Goal: Task Accomplishment & Management: Manage account settings

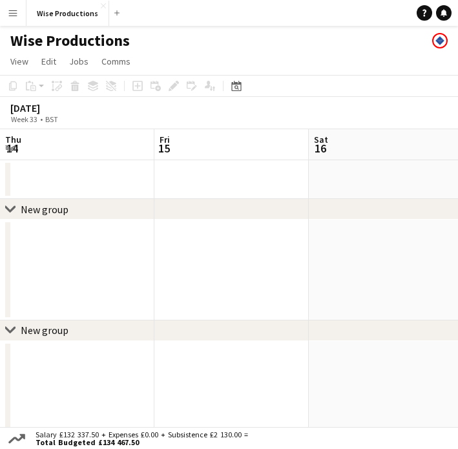
scroll to position [0, 309]
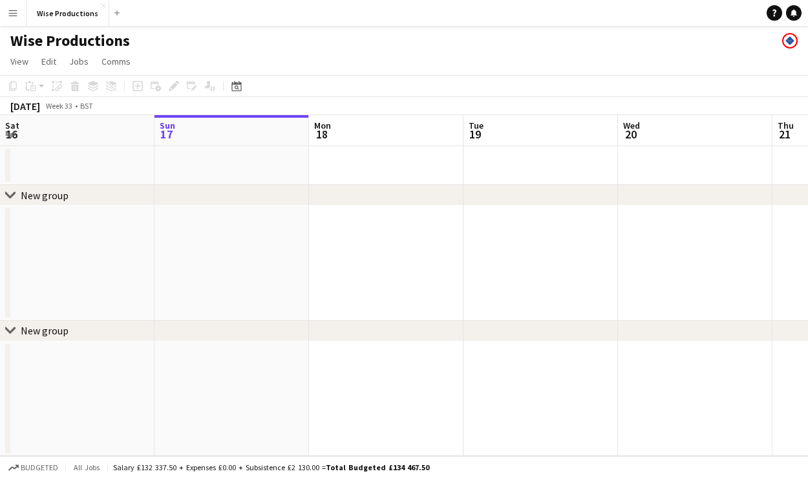
click at [389, 195] on div "chevron-right New group" at bounding box center [404, 195] width 808 height 21
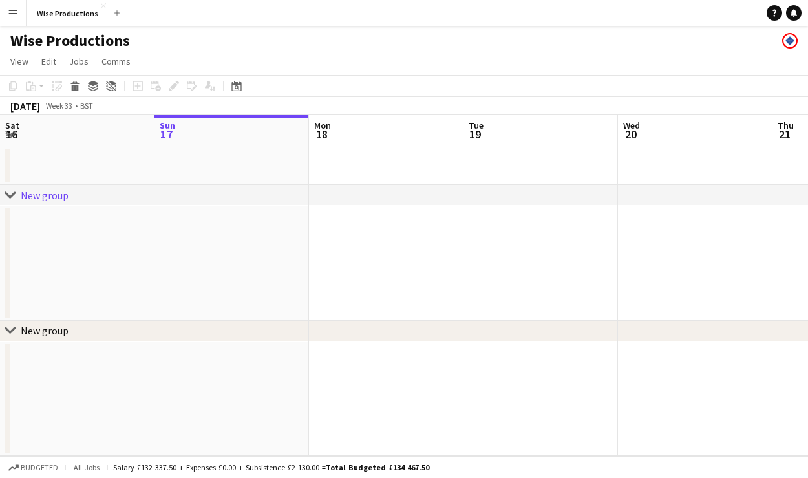
scroll to position [0, 0]
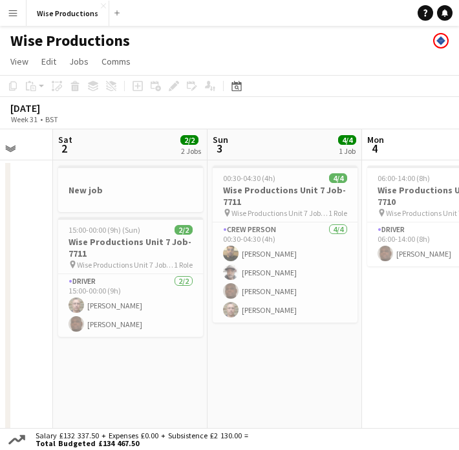
scroll to position [0, 410]
click at [277, 200] on h3 "Wise Productions Unit 7 Job-7711" at bounding box center [285, 195] width 145 height 23
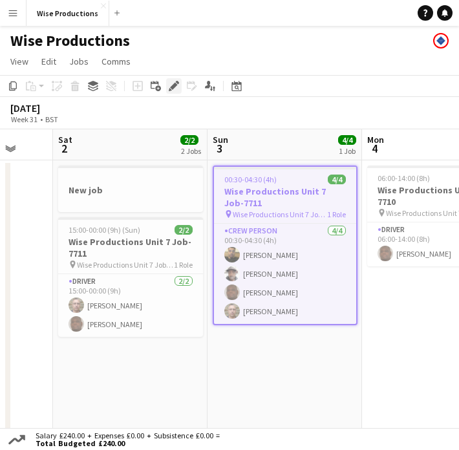
click at [178, 88] on icon "Edit" at bounding box center [174, 86] width 10 height 10
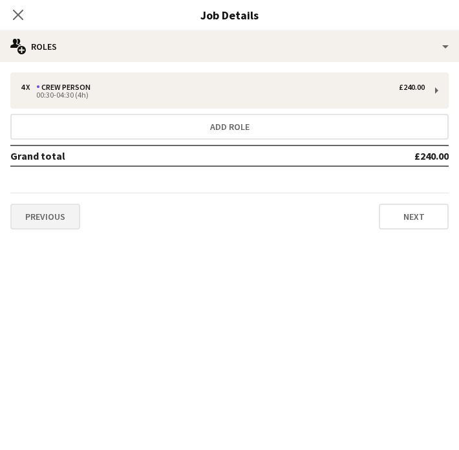
click at [65, 215] on button "Previous" at bounding box center [45, 217] width 70 height 26
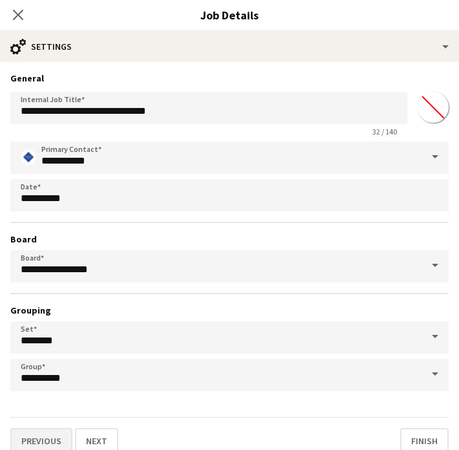
click at [52, 438] on button "Previous" at bounding box center [41, 441] width 62 height 26
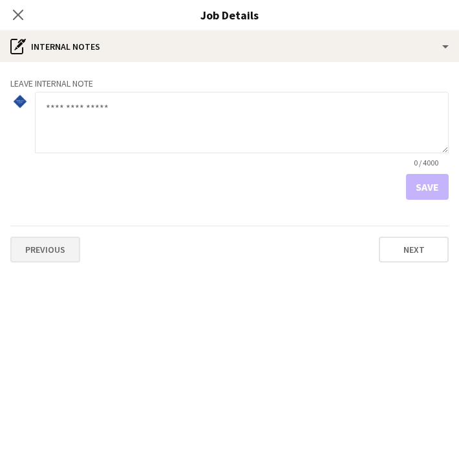
click at [58, 259] on button "Previous" at bounding box center [45, 250] width 70 height 26
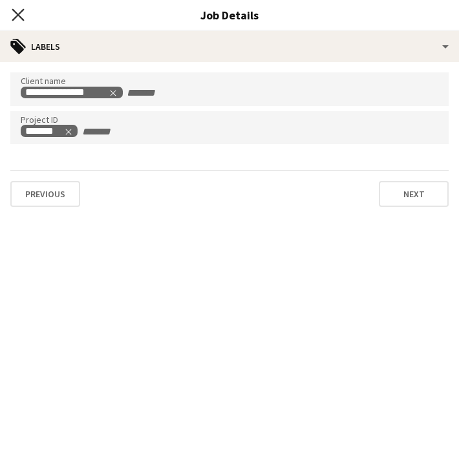
click at [22, 16] on icon "Close pop-in" at bounding box center [18, 14] width 12 height 12
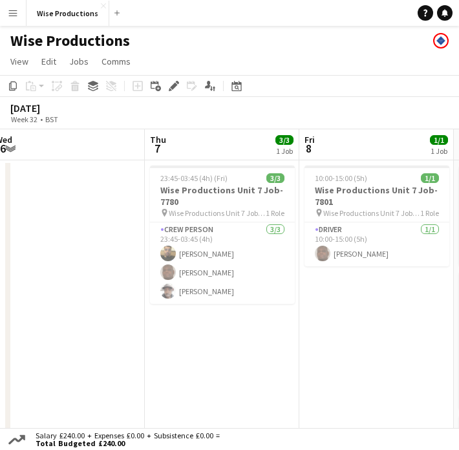
scroll to position [0, 474]
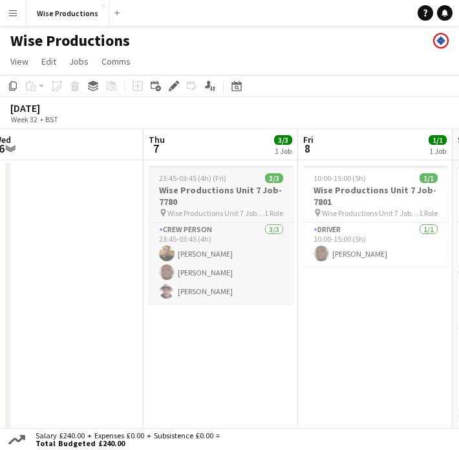
click at [224, 204] on h3 "Wise Productions Unit 7 Job-7780" at bounding box center [221, 195] width 145 height 23
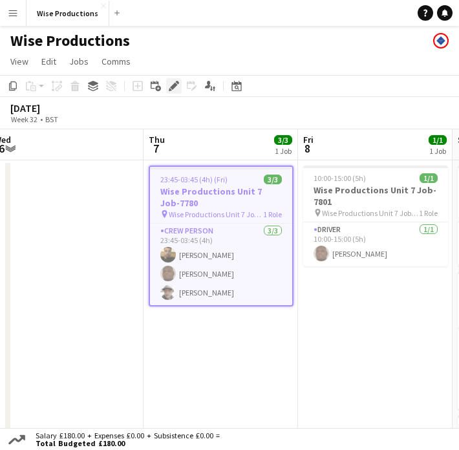
click at [171, 81] on icon "Edit" at bounding box center [174, 86] width 10 height 10
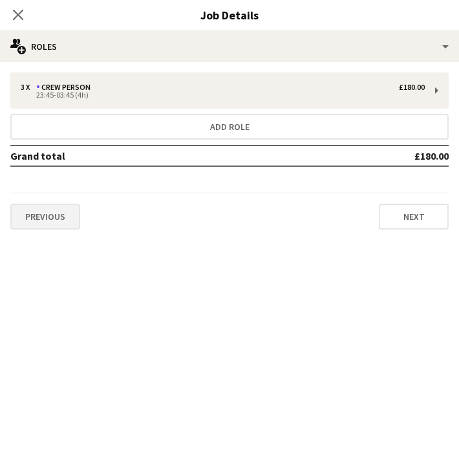
click at [58, 206] on button "Previous" at bounding box center [45, 217] width 70 height 26
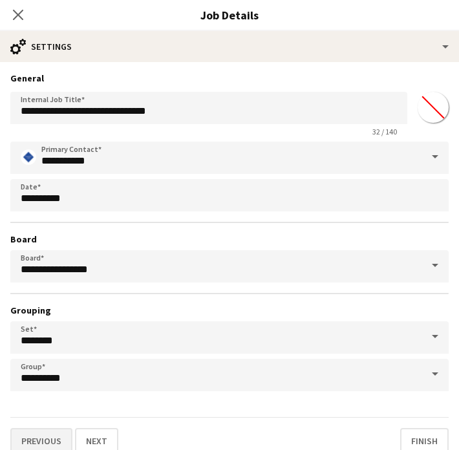
click at [37, 432] on button "Previous" at bounding box center [41, 441] width 62 height 26
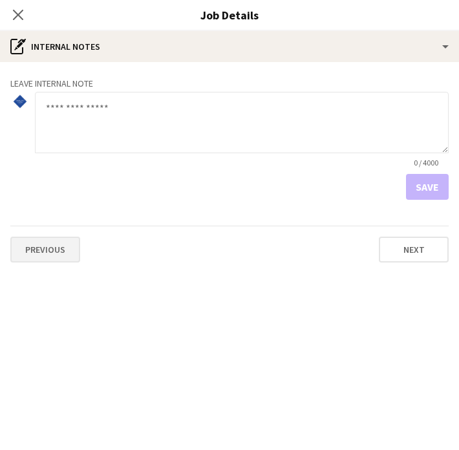
click at [62, 260] on button "Previous" at bounding box center [45, 250] width 70 height 26
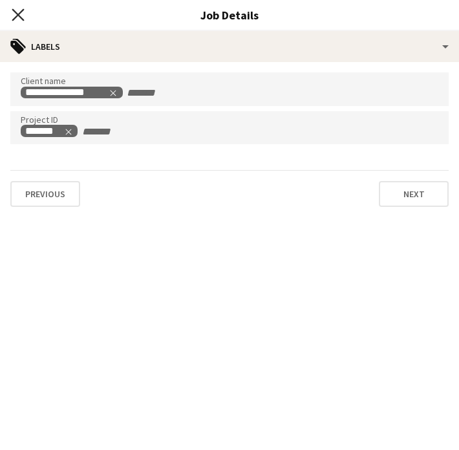
click at [15, 11] on icon at bounding box center [18, 14] width 12 height 12
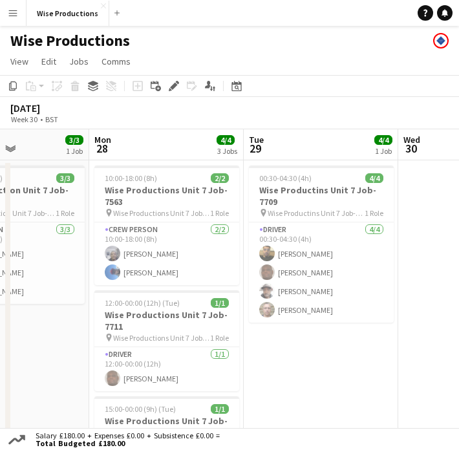
scroll to position [0, 0]
click at [273, 207] on h3 "Wise Productins Unit 7 Job-7709" at bounding box center [321, 195] width 145 height 23
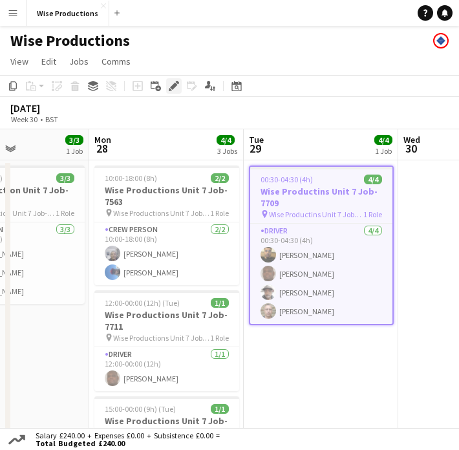
click at [169, 82] on icon "Edit" at bounding box center [174, 86] width 10 height 10
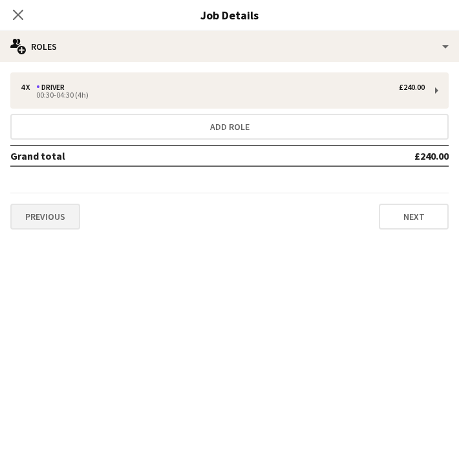
click at [63, 215] on button "Previous" at bounding box center [45, 217] width 70 height 26
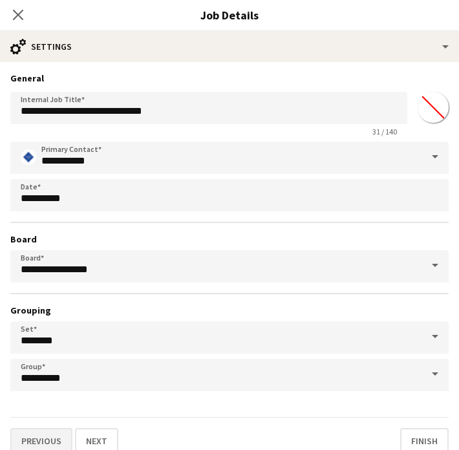
click at [50, 432] on button "Previous" at bounding box center [41, 441] width 62 height 26
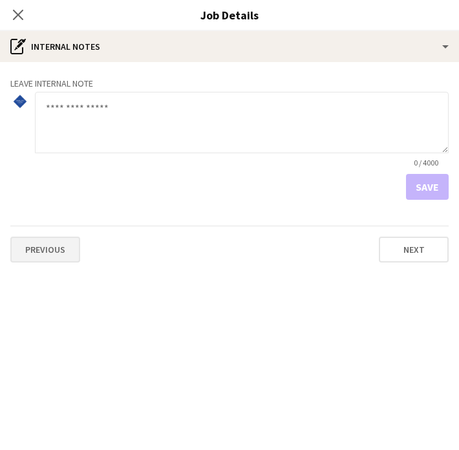
click at [58, 257] on button "Previous" at bounding box center [45, 250] width 70 height 26
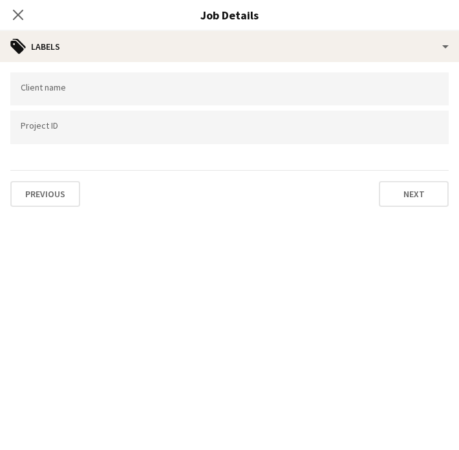
click at [132, 121] on div at bounding box center [229, 127] width 438 height 33
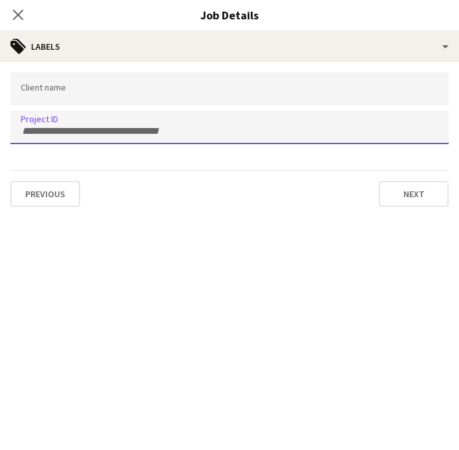
paste input "*******"
type input "*******"
click at [71, 84] on div at bounding box center [229, 88] width 438 height 33
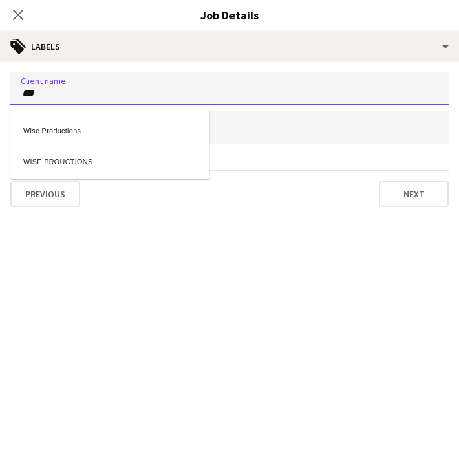
type input "***"
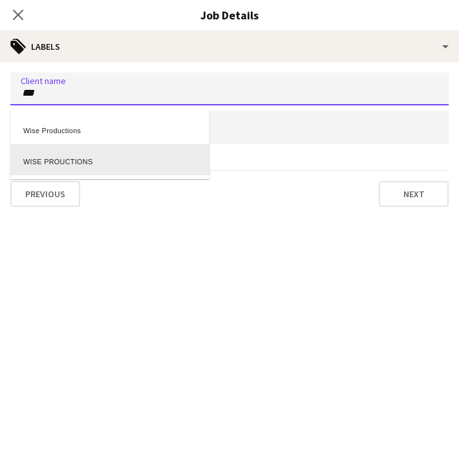
click at [74, 167] on div "WISE PROUCTIONS" at bounding box center [109, 159] width 199 height 31
